Goal: Entertainment & Leisure: Consume media (video, audio)

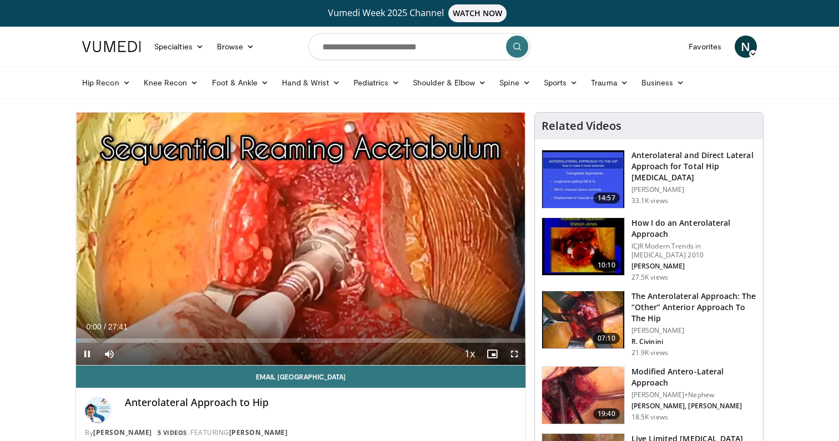
click at [515, 356] on span "Video Player" at bounding box center [515, 354] width 22 height 22
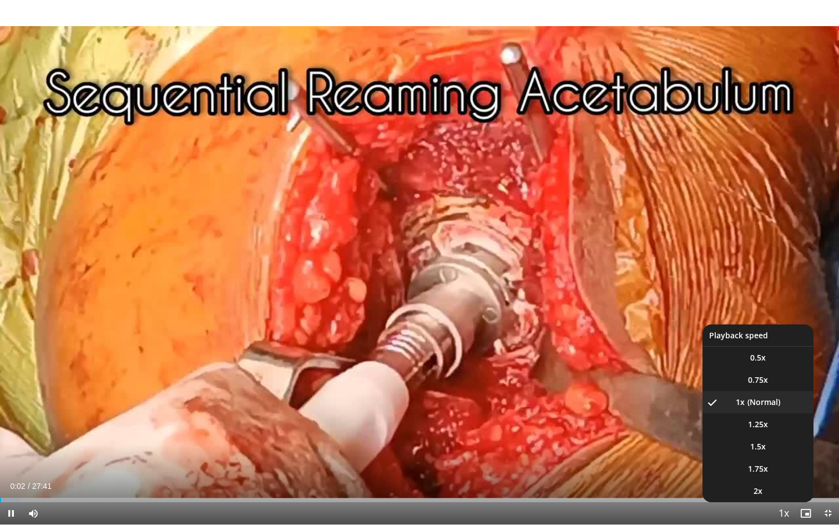
click at [787, 441] on span "Video Player" at bounding box center [784, 513] width 16 height 22
click at [765, 441] on span "1.5x" at bounding box center [759, 446] width 16 height 11
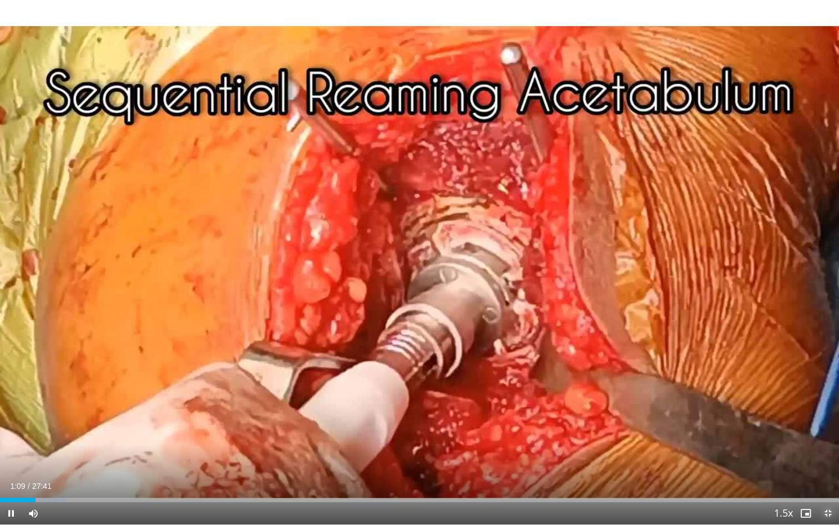
click at [831, 441] on span "Video Player" at bounding box center [828, 513] width 22 height 22
